Goal: Information Seeking & Learning: Learn about a topic

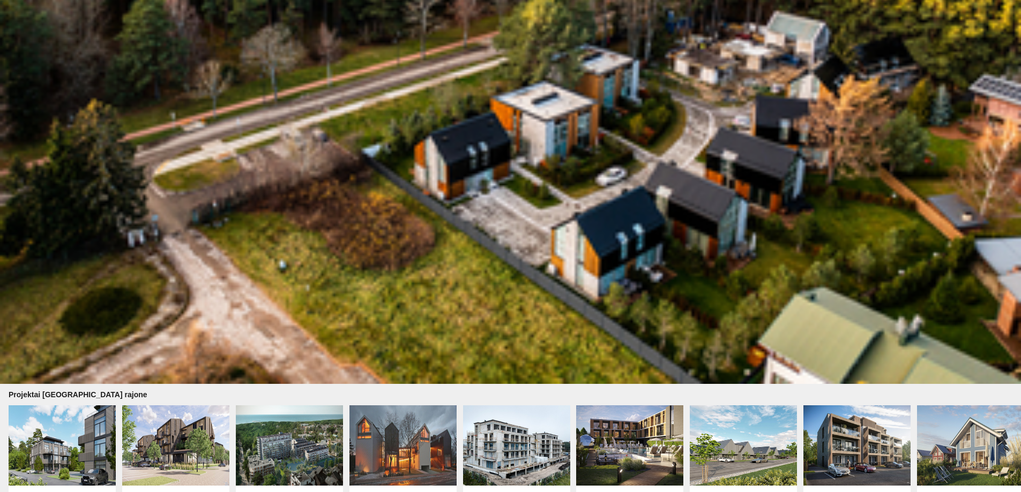
scroll to position [840, 0]
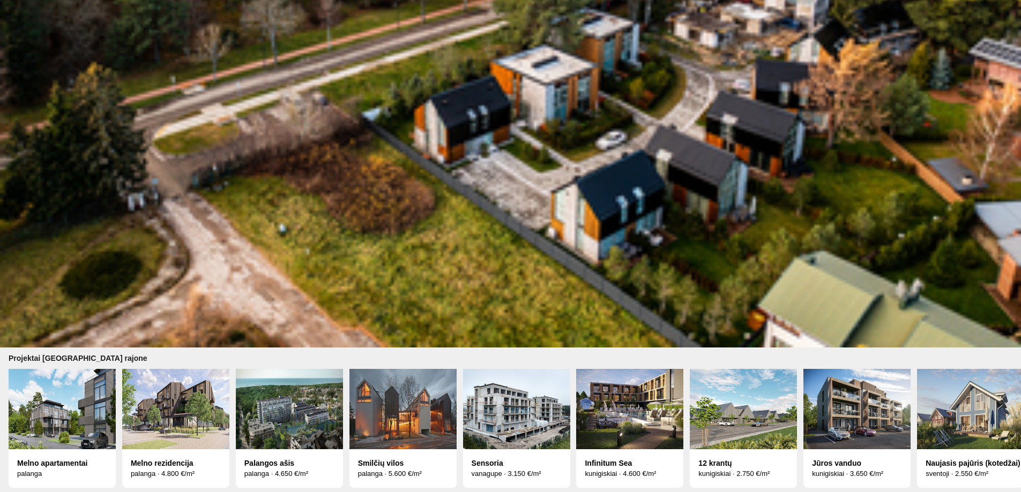
click at [158, 427] on img at bounding box center [175, 409] width 107 height 80
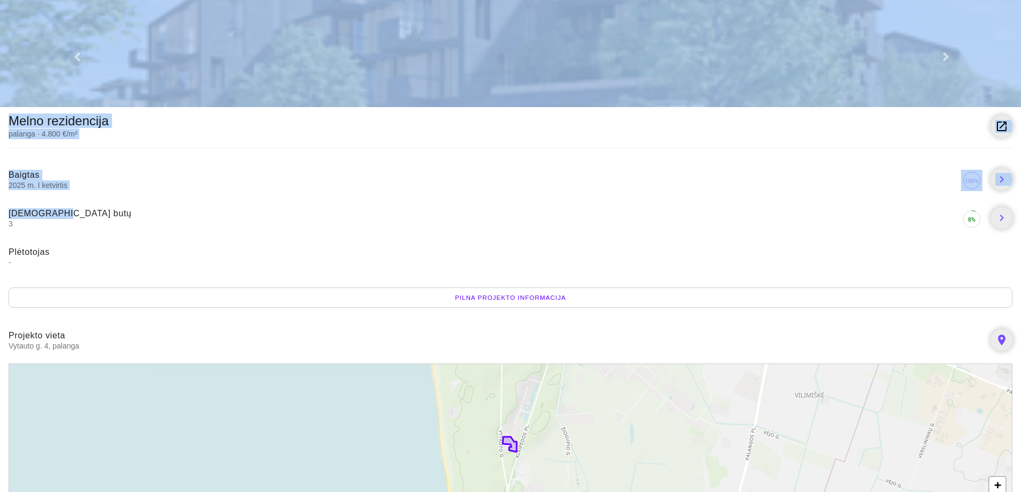
drag, startPoint x: 412, startPoint y: 166, endPoint x: 444, endPoint y: 101, distance: 72.4
click at [444, 93] on body "Melno rezidencija palanga · 4.800 €/m² launch Baigtas 2025 m. I ketvirtis chevr…" at bounding box center [510, 458] width 1021 height 916
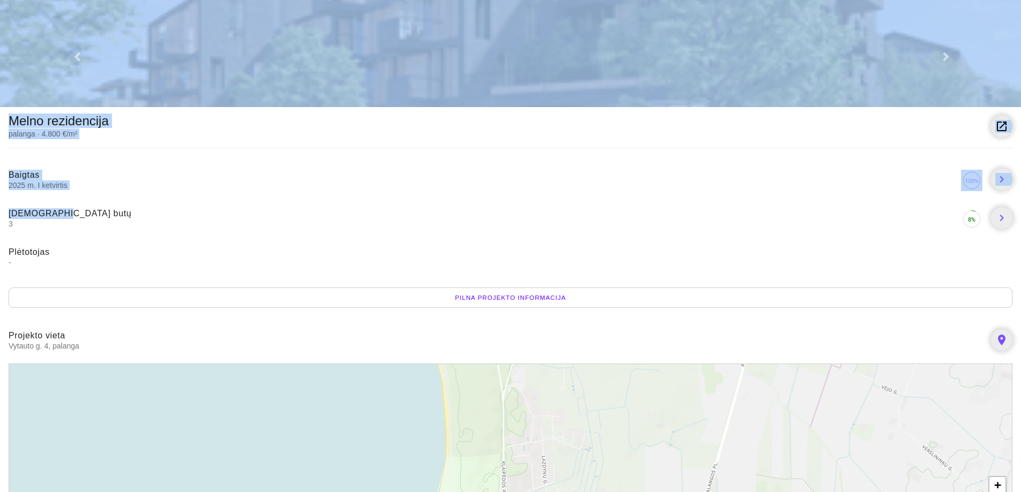
drag, startPoint x: 448, startPoint y: 443, endPoint x: 768, endPoint y: 205, distance: 398.2
click at [448, 326] on body "Melno rezidencija palanga · 4.800 €/m² launch Baigtas 2025 m. I ketvirtis chevr…" at bounding box center [510, 458] width 1021 height 916
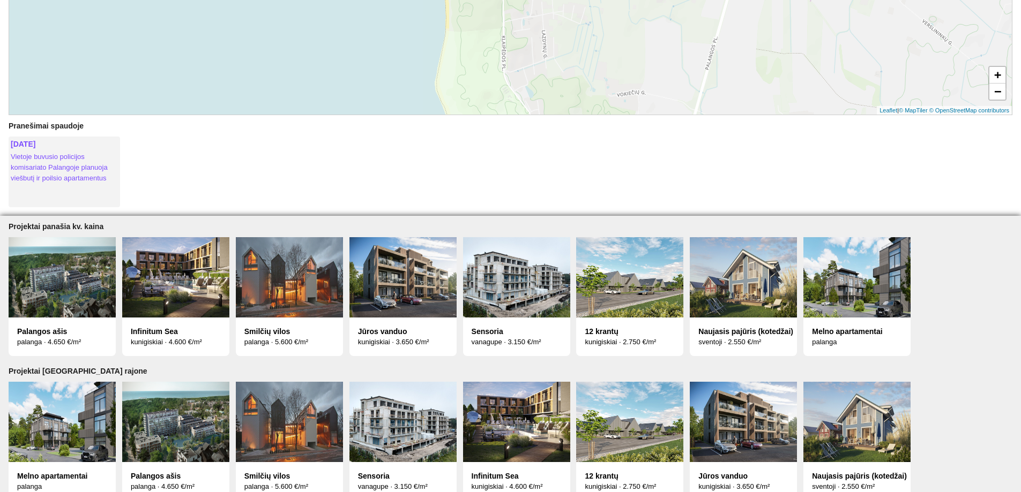
scroll to position [431, 0]
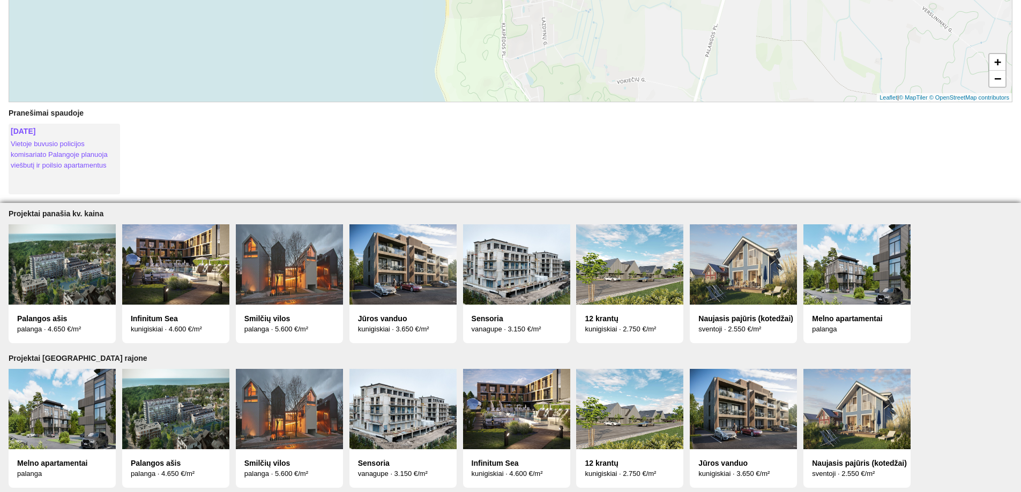
click at [79, 385] on img at bounding box center [62, 409] width 107 height 80
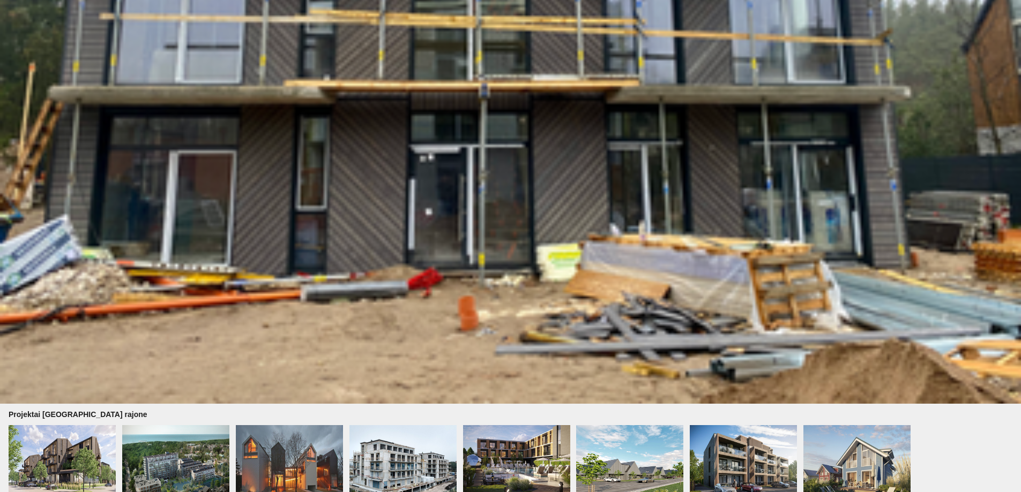
scroll to position [925, 0]
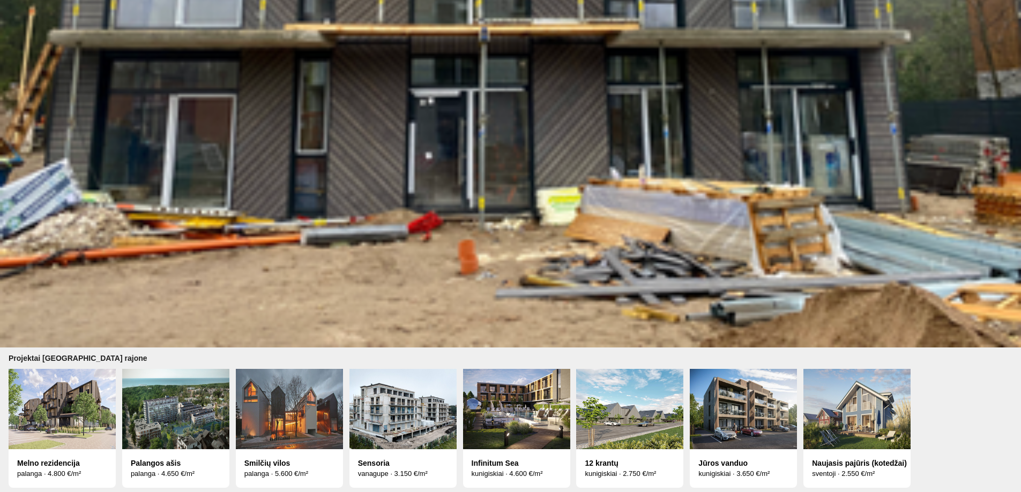
click at [866, 423] on img at bounding box center [856, 409] width 107 height 80
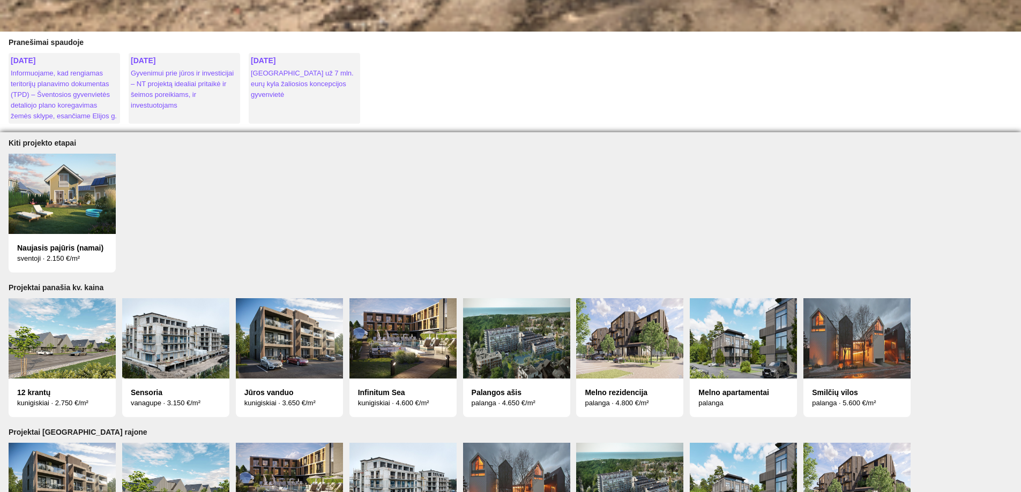
scroll to position [1362, 0]
